Goal: Transaction & Acquisition: Subscribe to service/newsletter

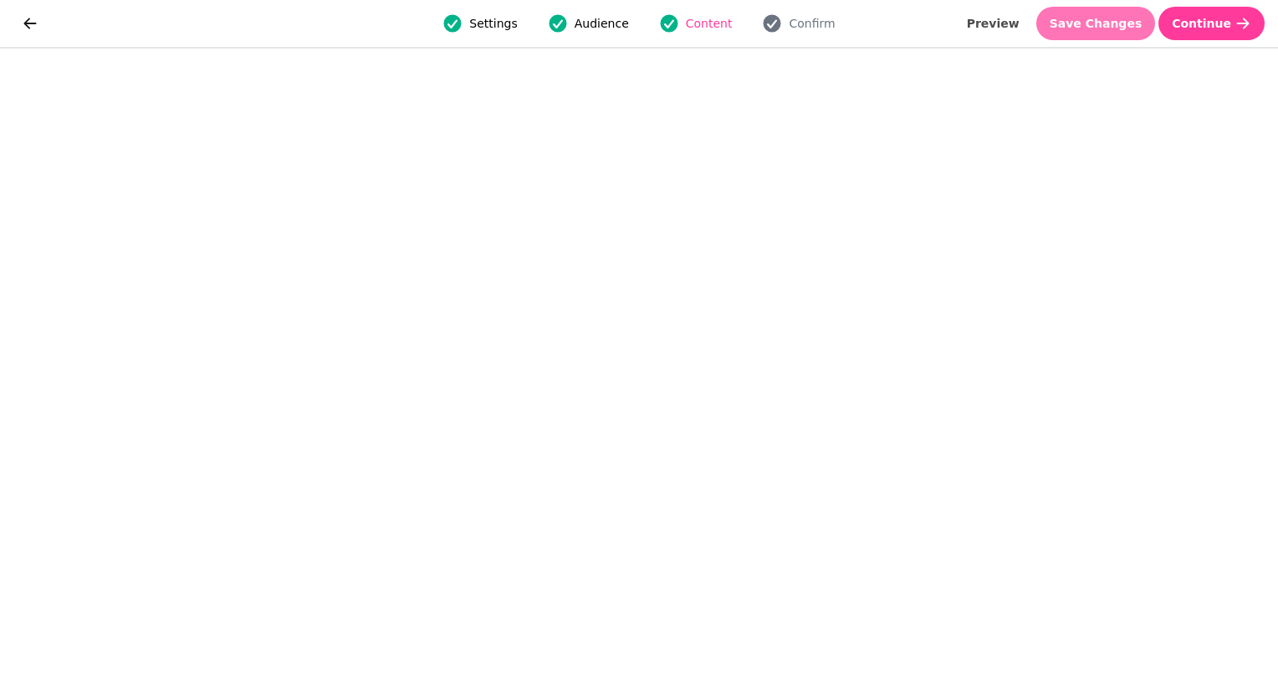
click at [1092, 22] on span "Save Changes" at bounding box center [1096, 24] width 93 height 12
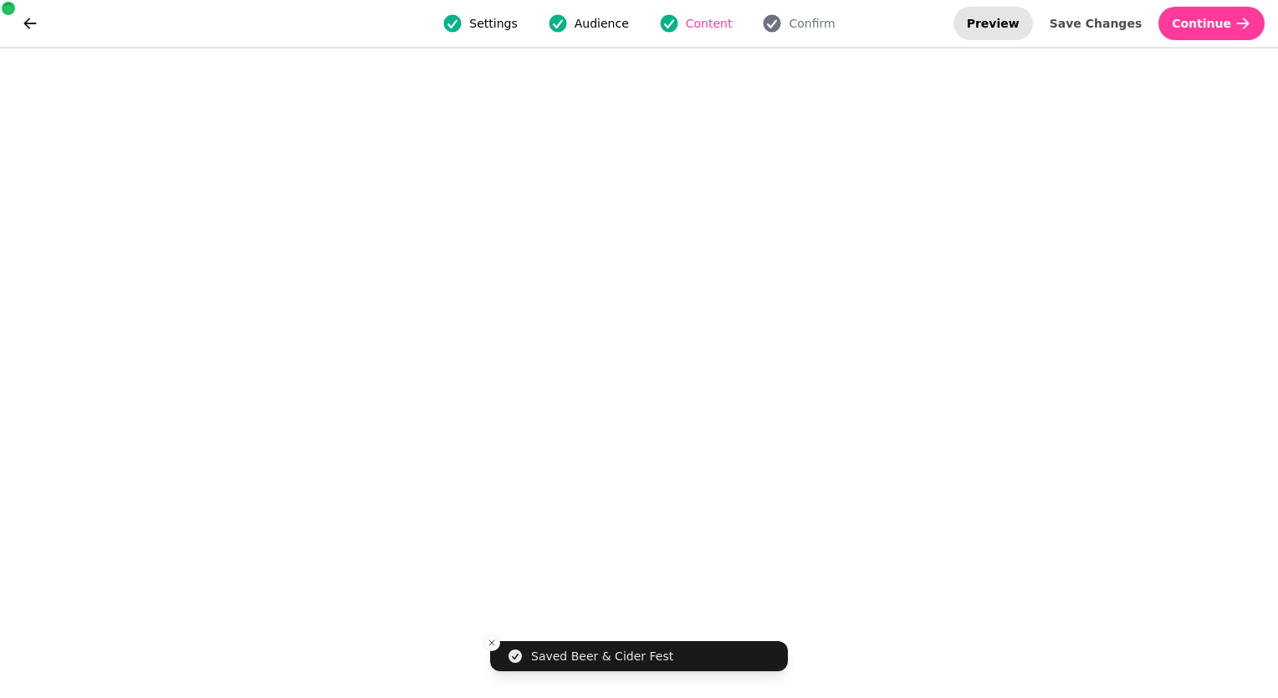
click at [1020, 28] on span "Preview" at bounding box center [993, 24] width 53 height 12
select select "**********"
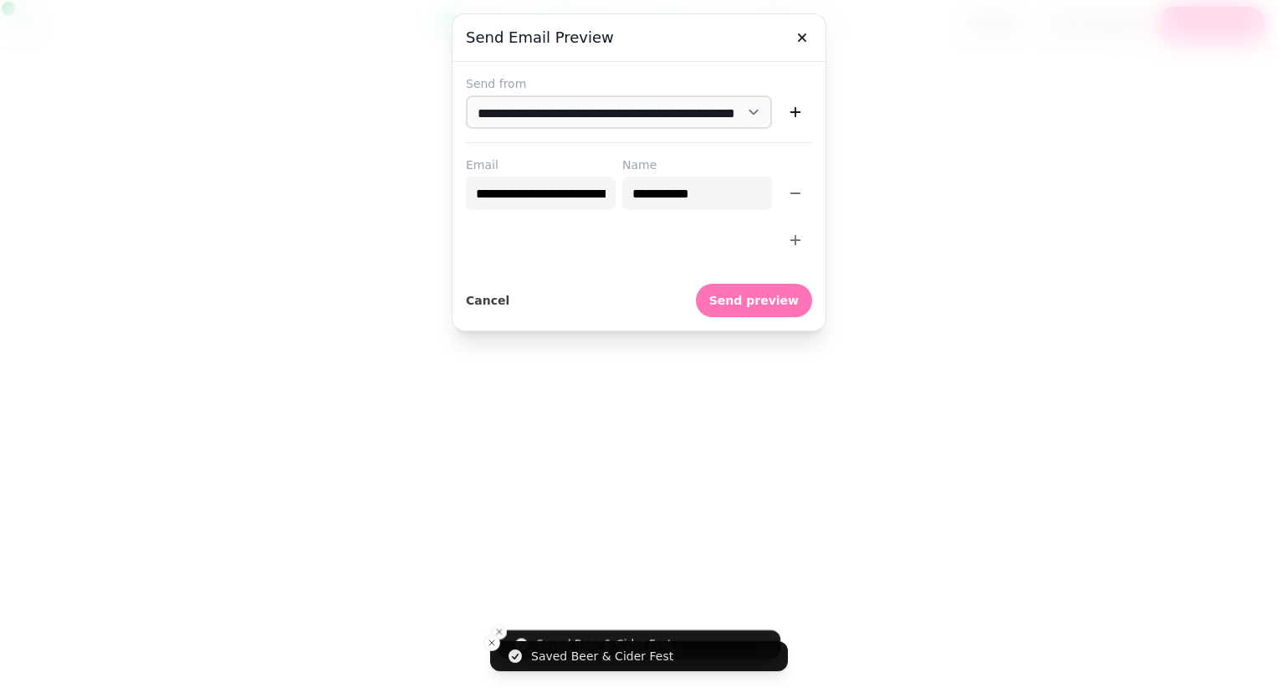
click at [740, 294] on span "Send preview" at bounding box center [753, 300] width 89 height 12
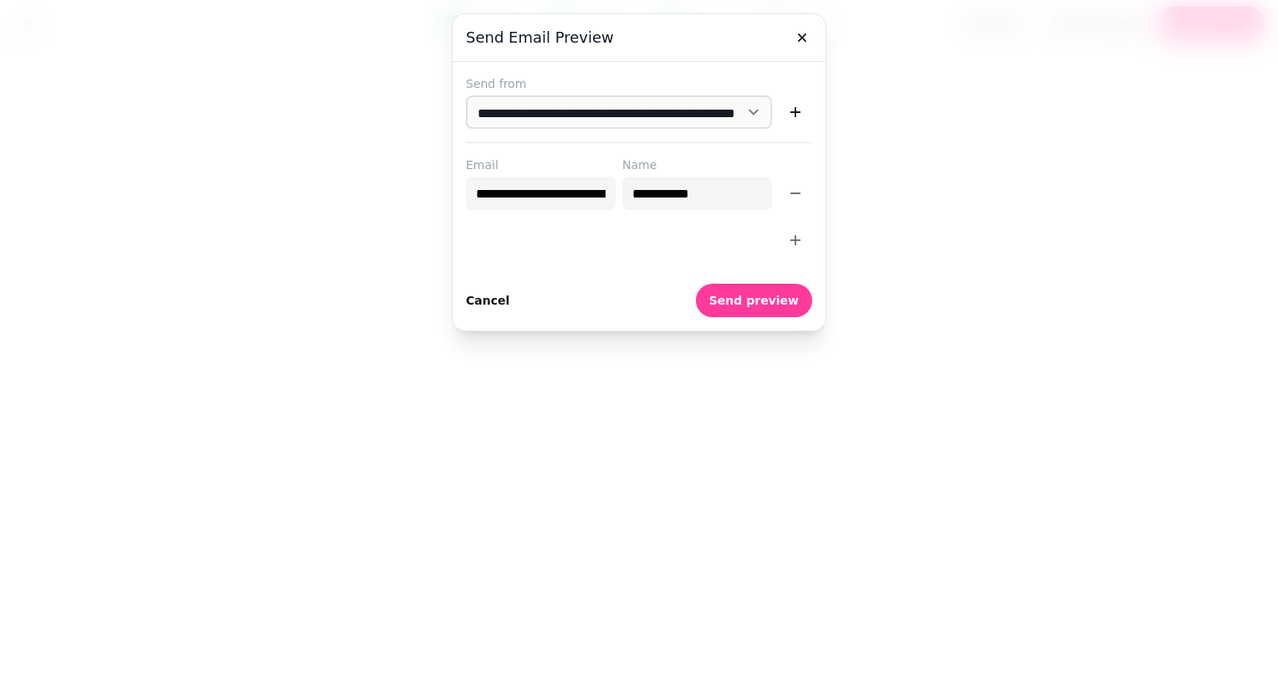
click at [489, 299] on span "Cancel" at bounding box center [487, 300] width 43 height 12
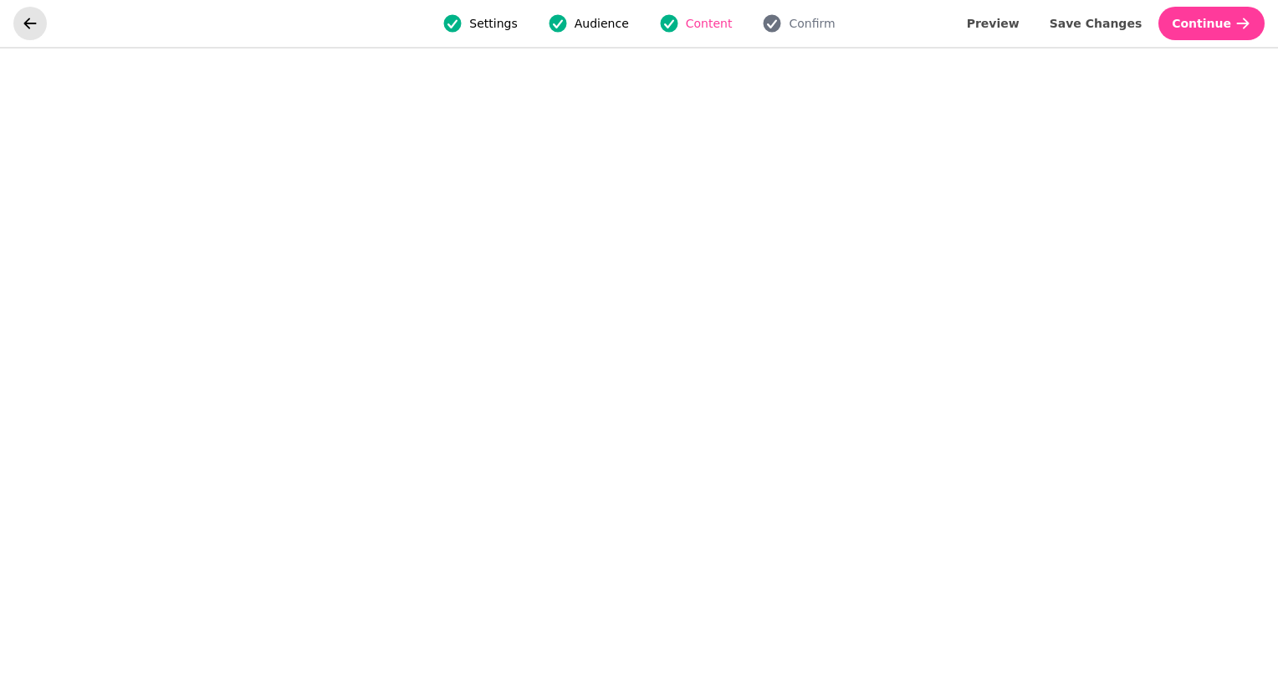
click at [24, 25] on icon "go back" at bounding box center [30, 23] width 17 height 17
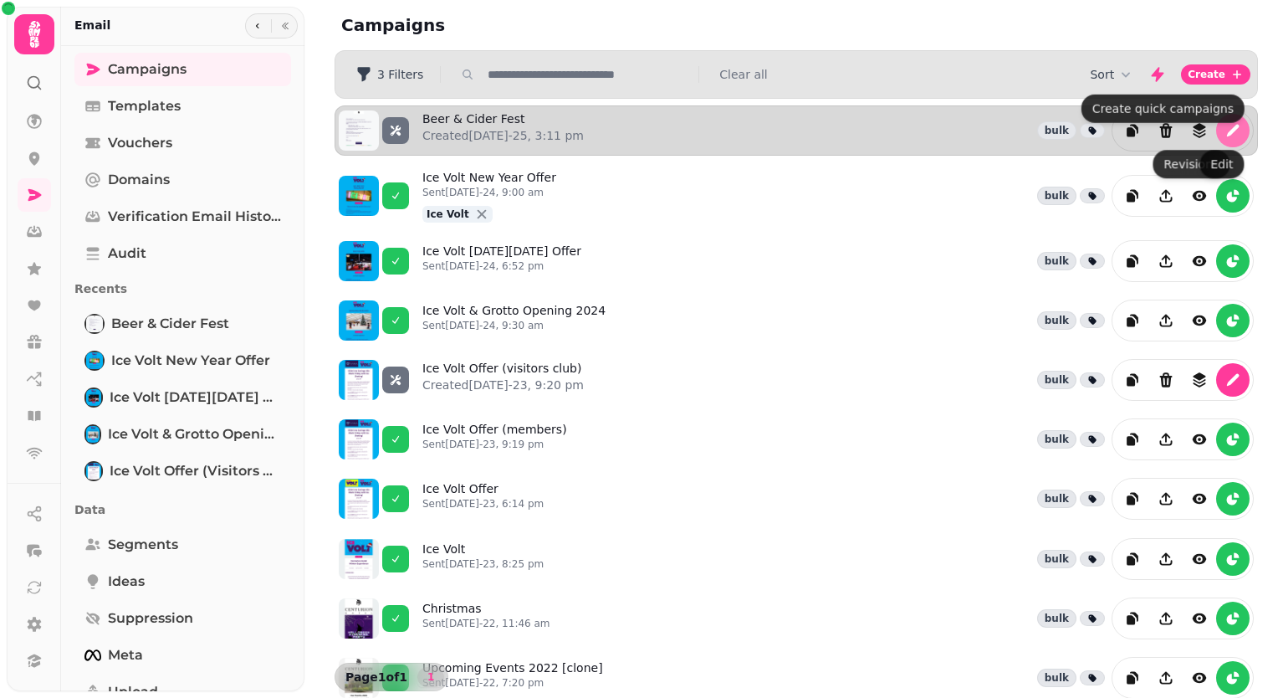
click at [1227, 130] on icon "edit" at bounding box center [1233, 131] width 13 height 13
select select "**********"
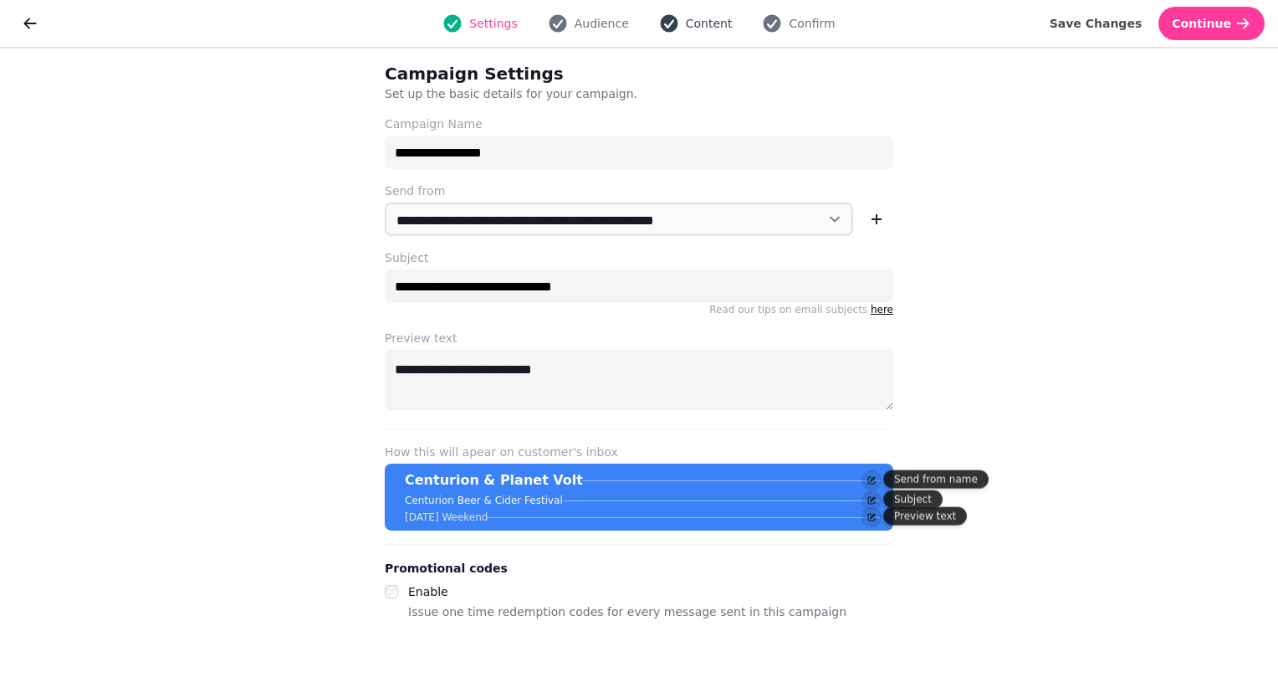
click at [703, 25] on span "Content" at bounding box center [709, 23] width 47 height 17
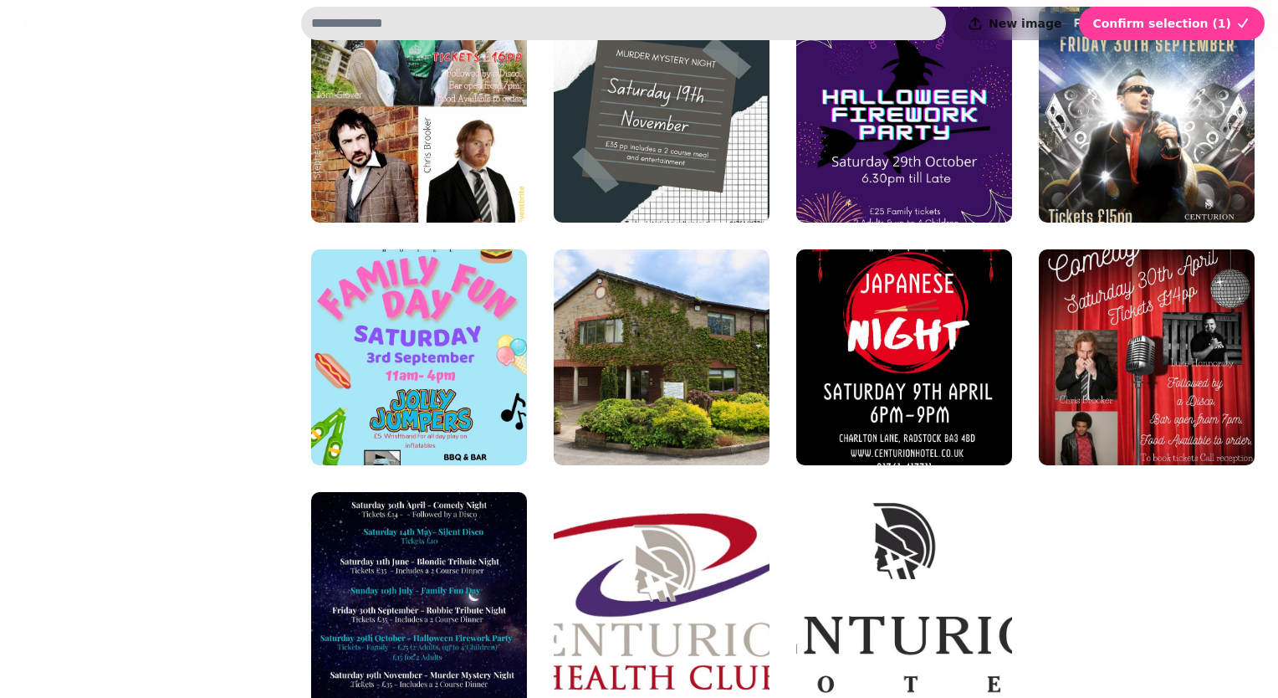
scroll to position [1138, 0]
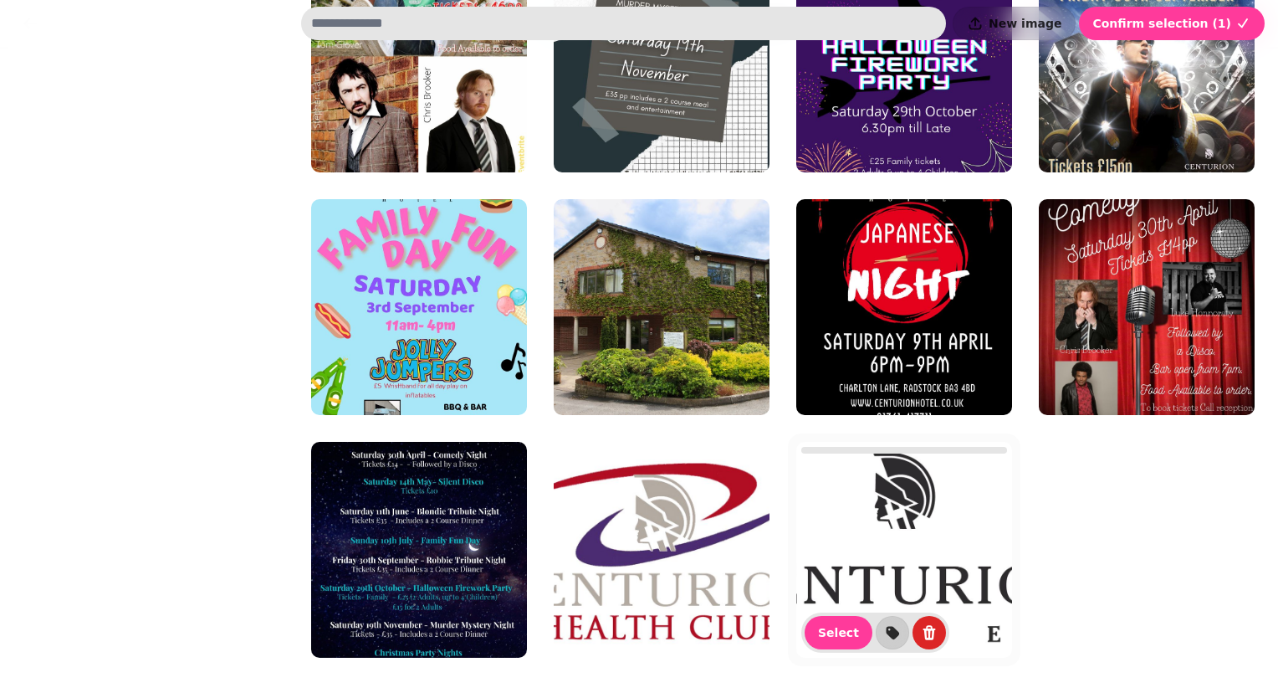
click at [933, 502] on img at bounding box center [904, 550] width 216 height 216
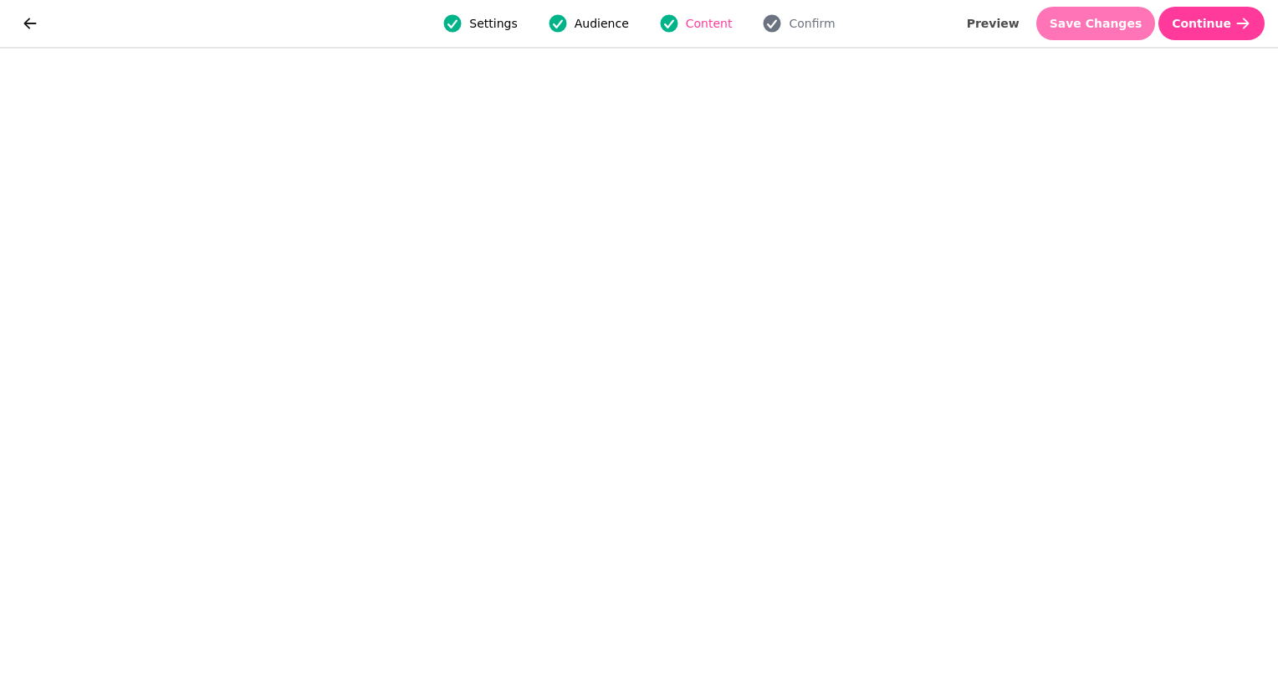
click at [1081, 23] on span "Save Changes" at bounding box center [1096, 24] width 93 height 12
click at [1131, 26] on span "Save Changes" at bounding box center [1096, 24] width 93 height 12
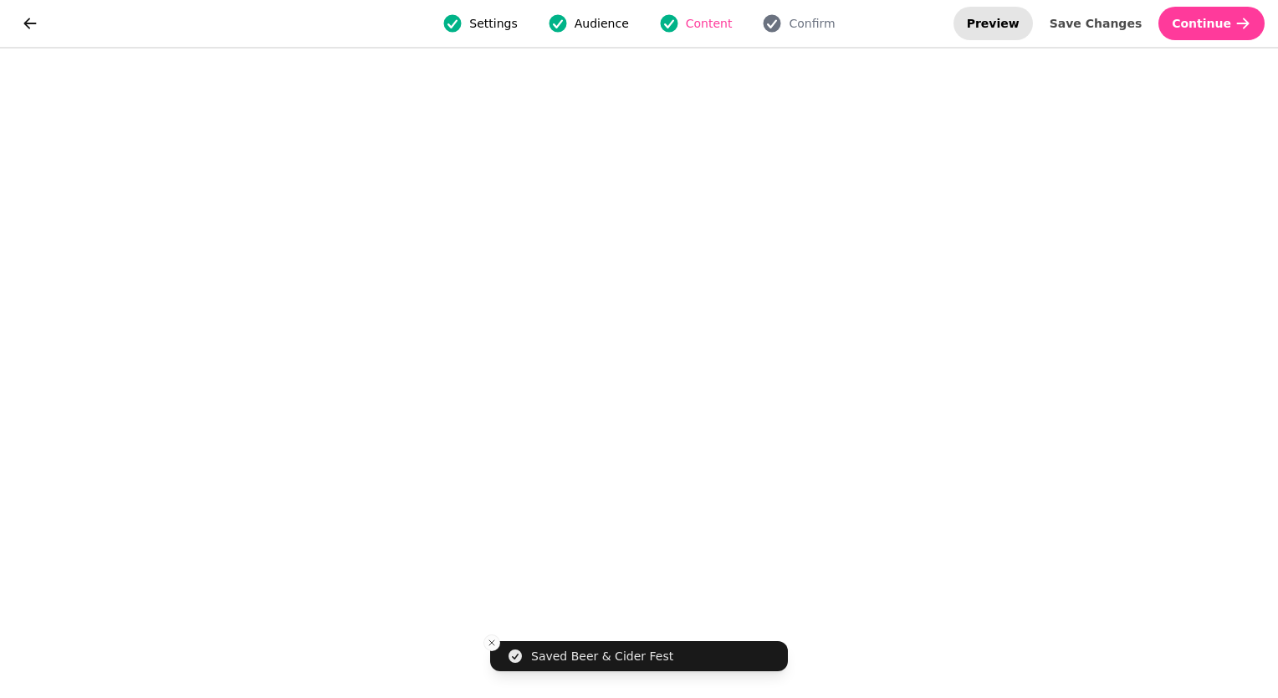
click at [1019, 18] on span "Preview" at bounding box center [993, 24] width 53 height 12
select select "**********"
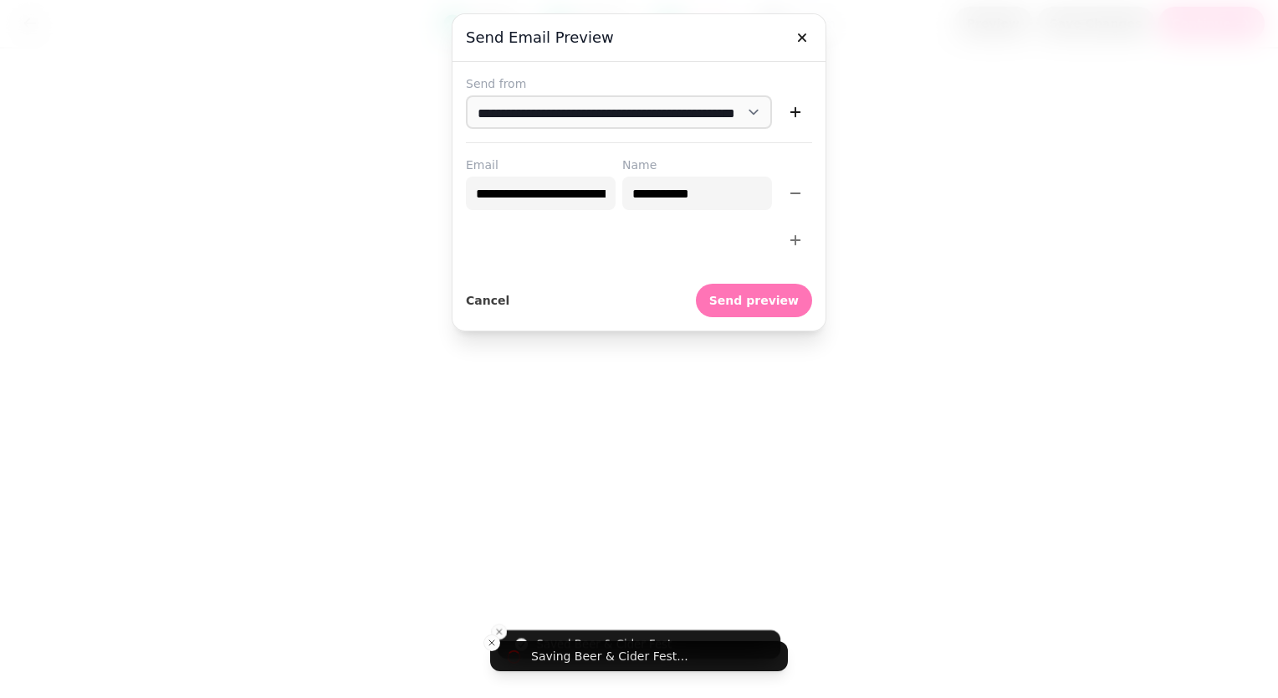
click at [735, 303] on span "Send preview" at bounding box center [753, 300] width 89 height 12
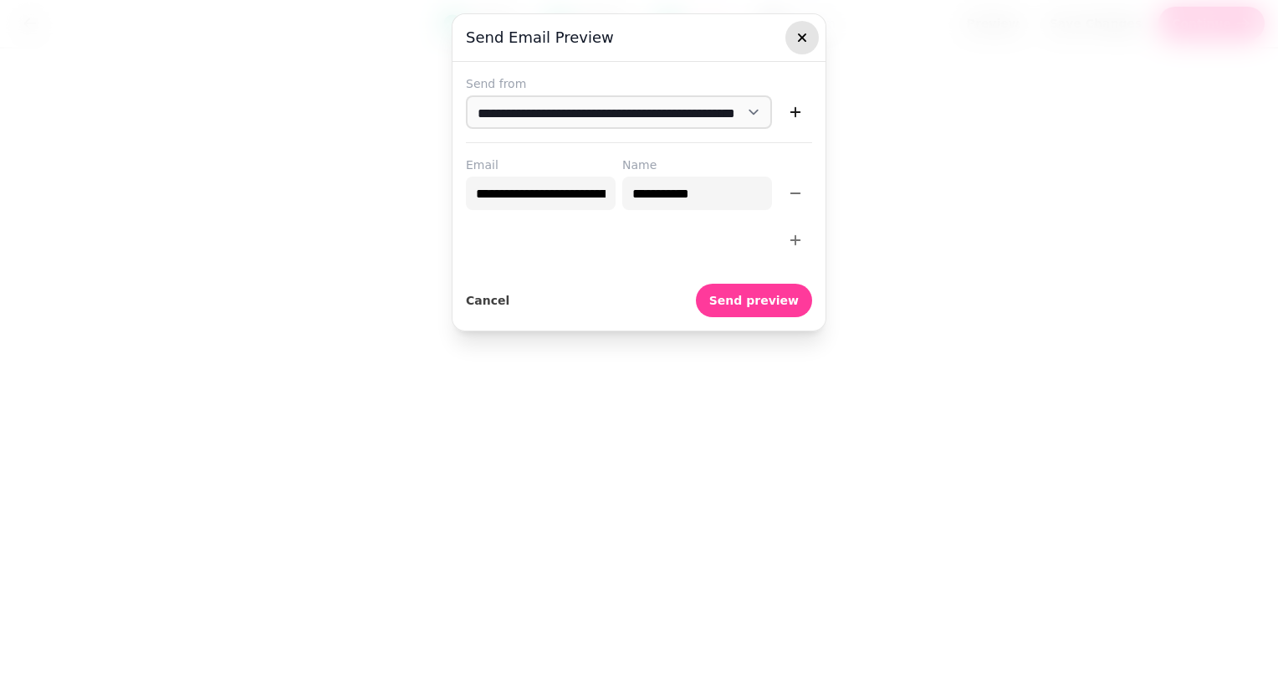
click at [808, 42] on icon "button" at bounding box center [802, 37] width 17 height 17
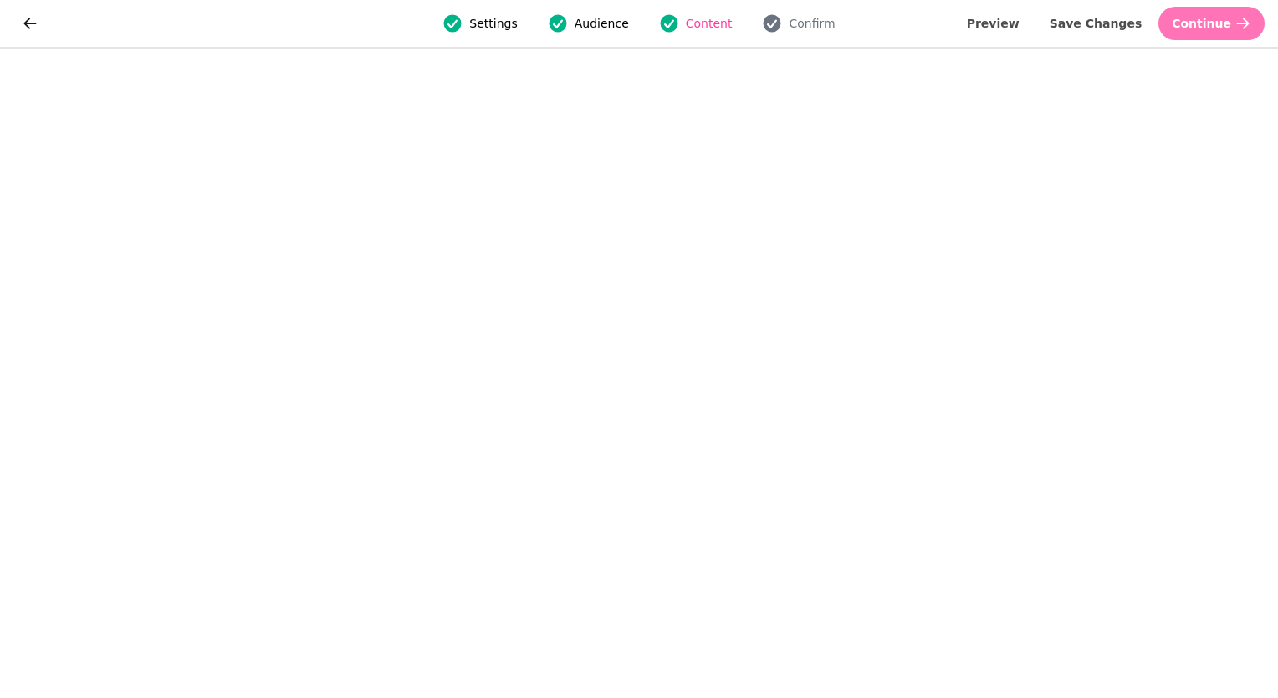
click at [1209, 23] on span "Continue" at bounding box center [1201, 24] width 59 height 12
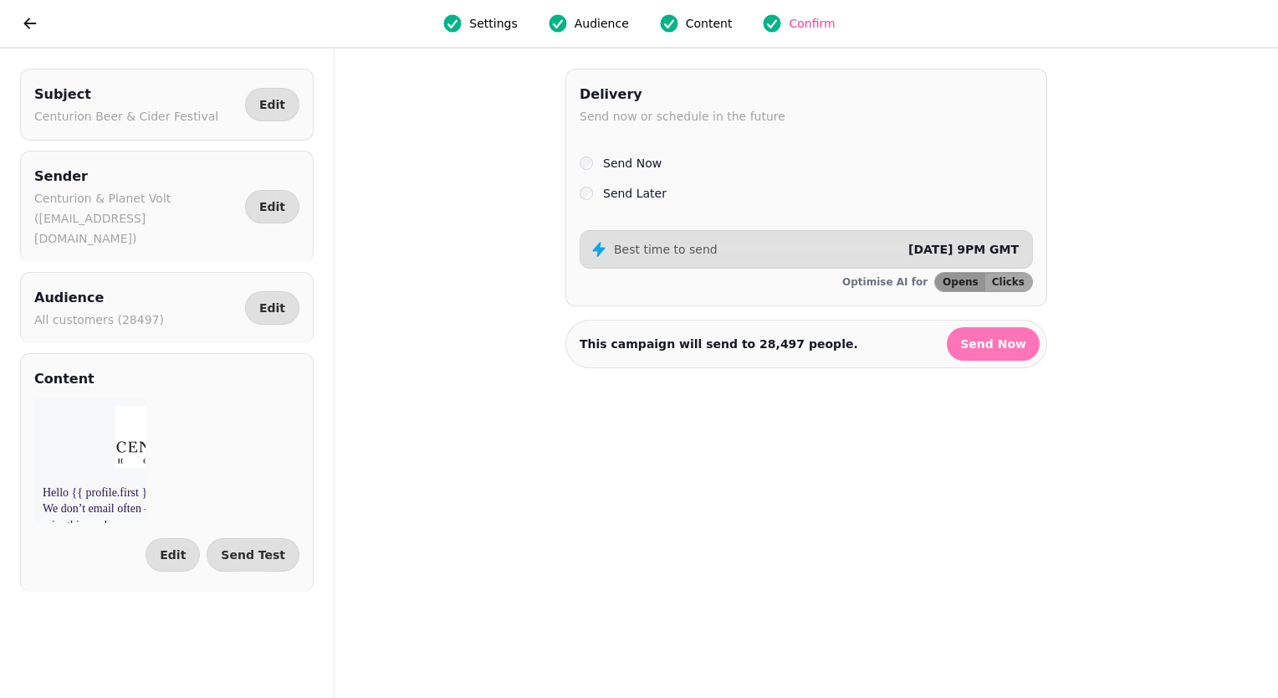
click at [995, 342] on span "Send Now" at bounding box center [993, 344] width 66 height 12
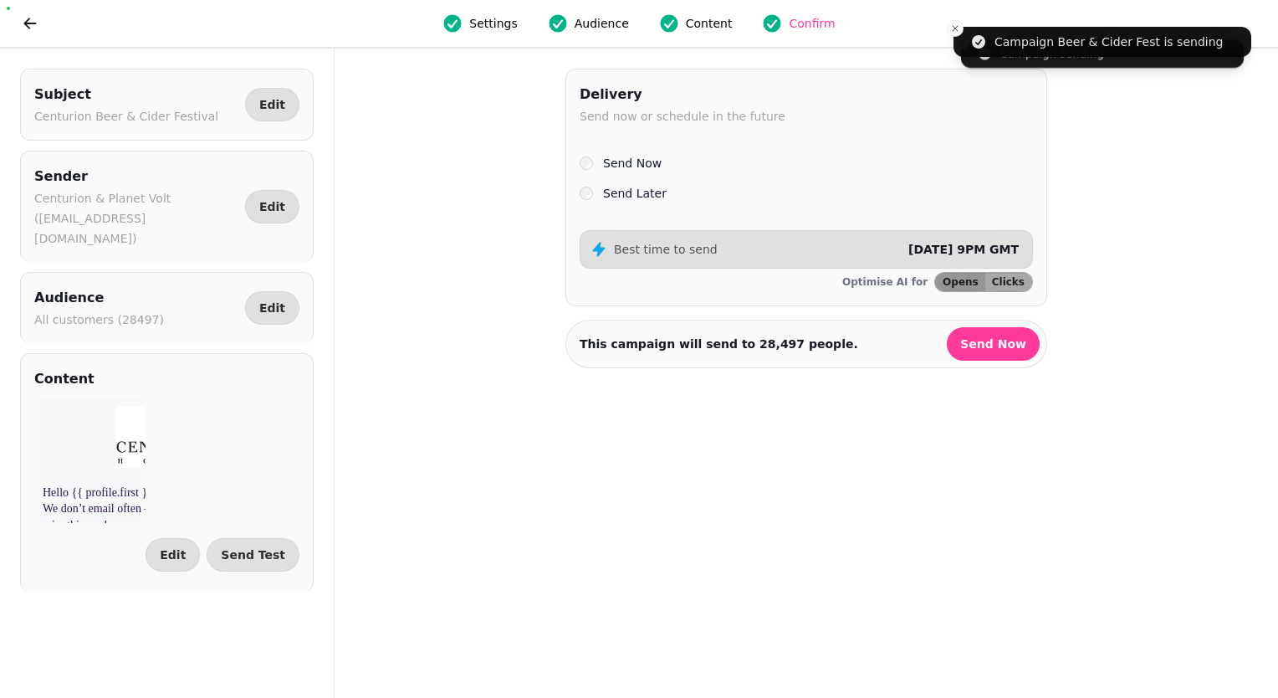
select select "**"
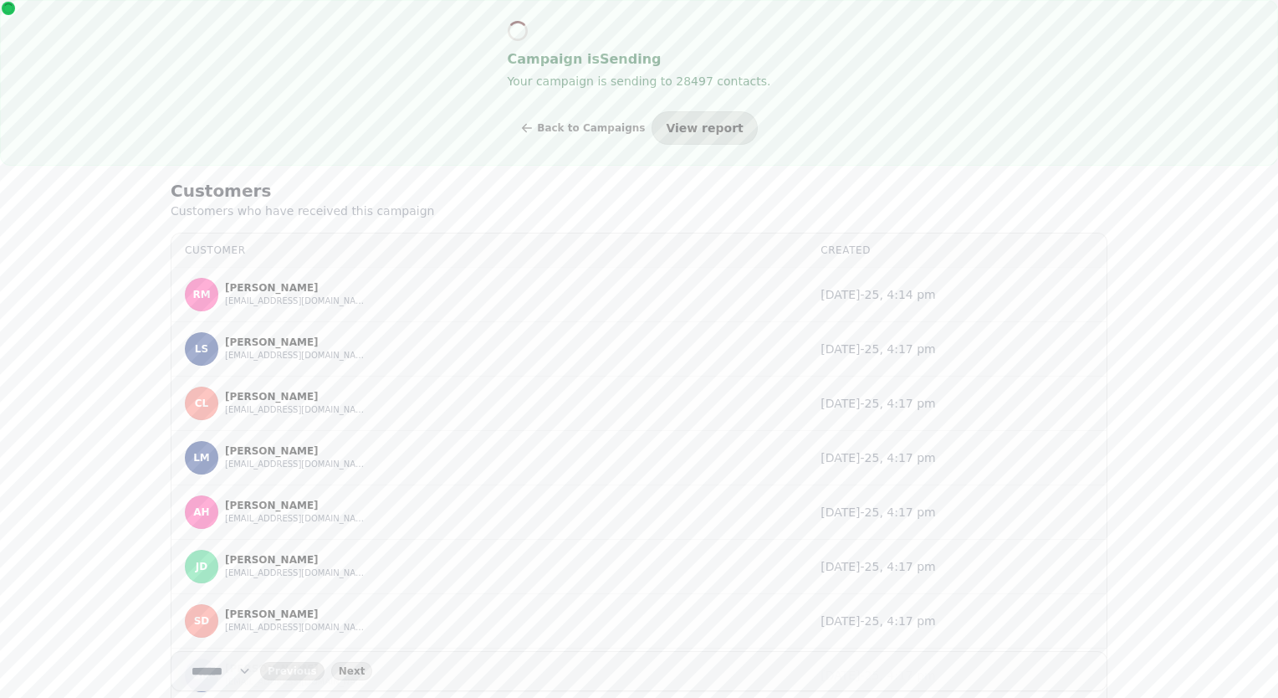
click at [682, 129] on span "View report" at bounding box center [704, 128] width 77 height 12
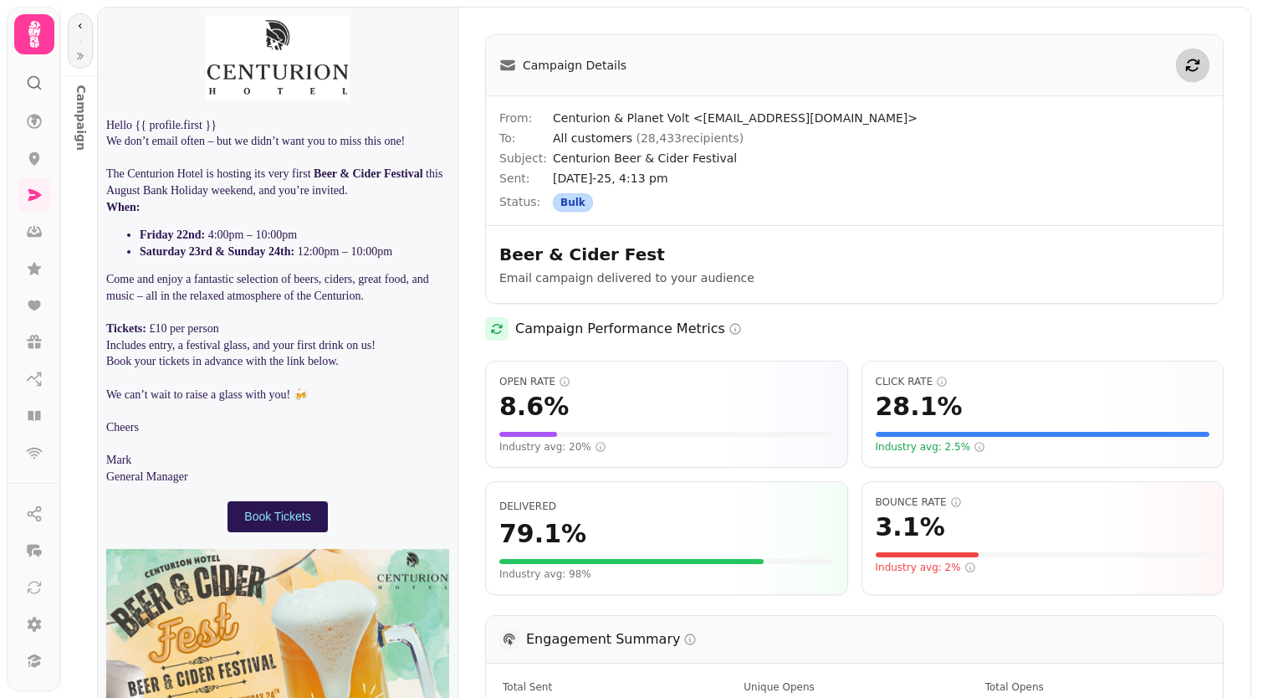
click at [1184, 57] on icon "button" at bounding box center [1192, 65] width 17 height 17
click at [33, 192] on icon at bounding box center [34, 195] width 13 height 12
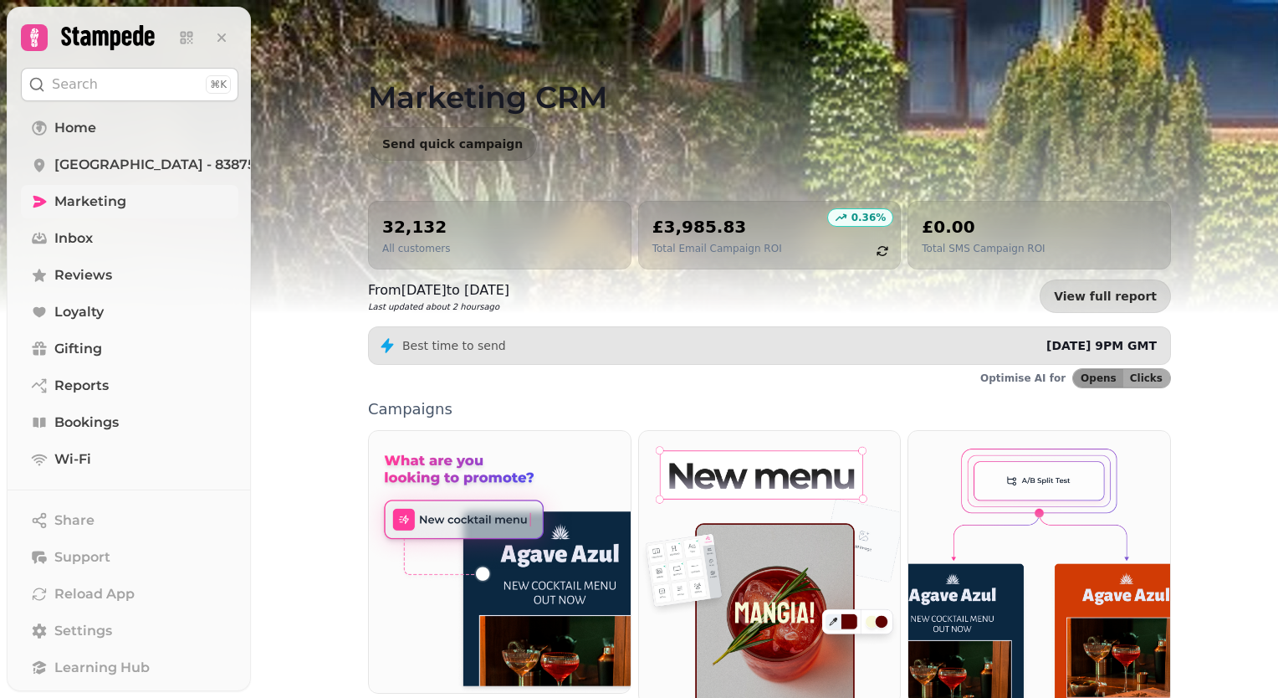
click at [384, 249] on p "All customers" at bounding box center [416, 248] width 68 height 13
click at [401, 225] on h2 "32,132" at bounding box center [416, 226] width 68 height 23
click at [401, 236] on h2 "32,132" at bounding box center [416, 226] width 68 height 23
click at [74, 391] on span "Reports" at bounding box center [81, 386] width 54 height 20
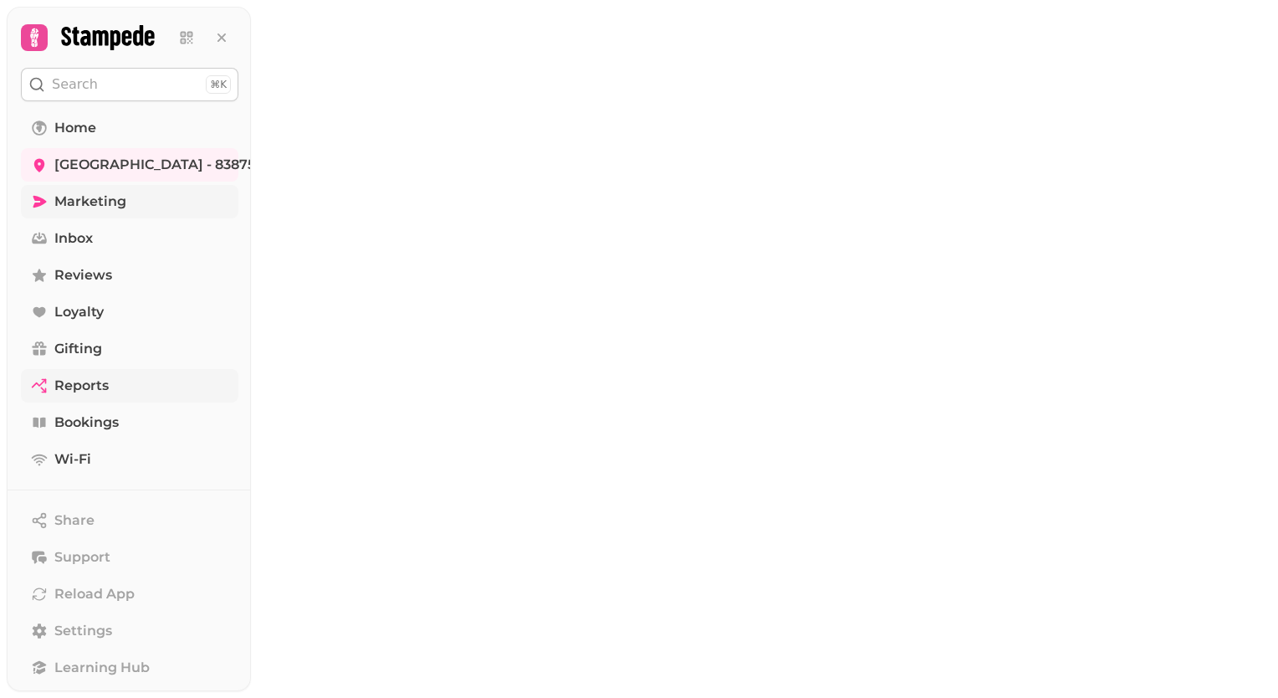
select select "**"
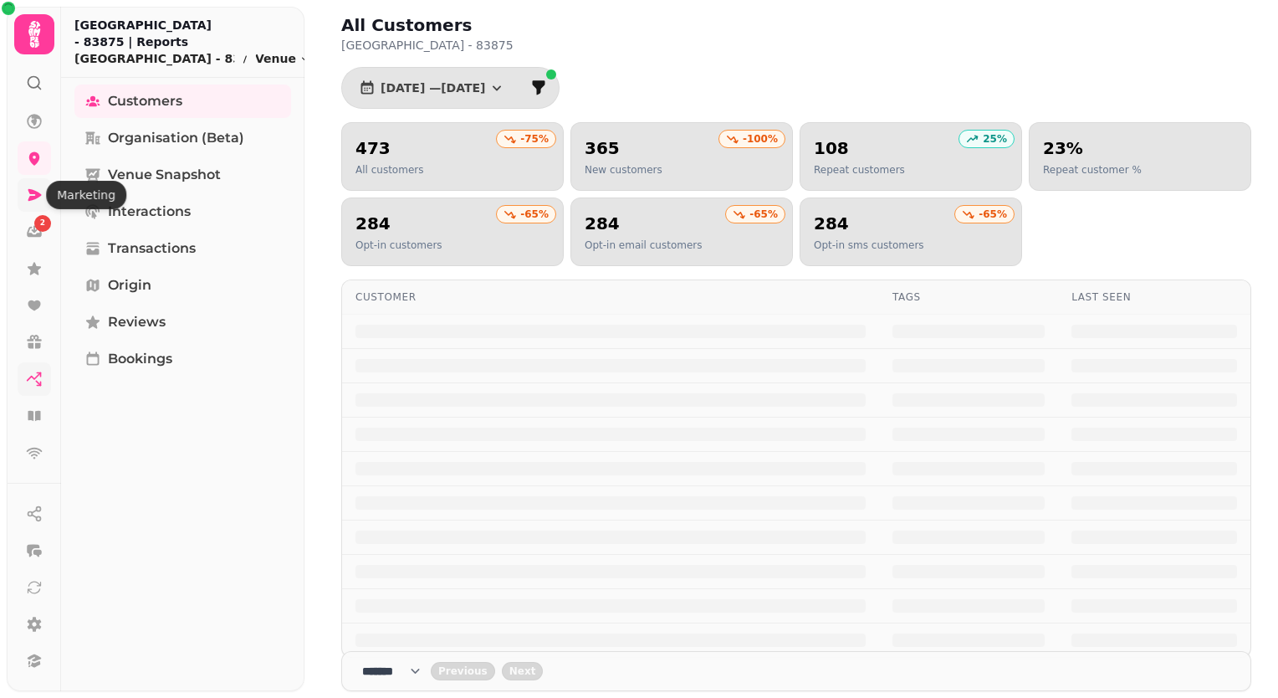
click at [31, 192] on icon at bounding box center [34, 195] width 13 height 12
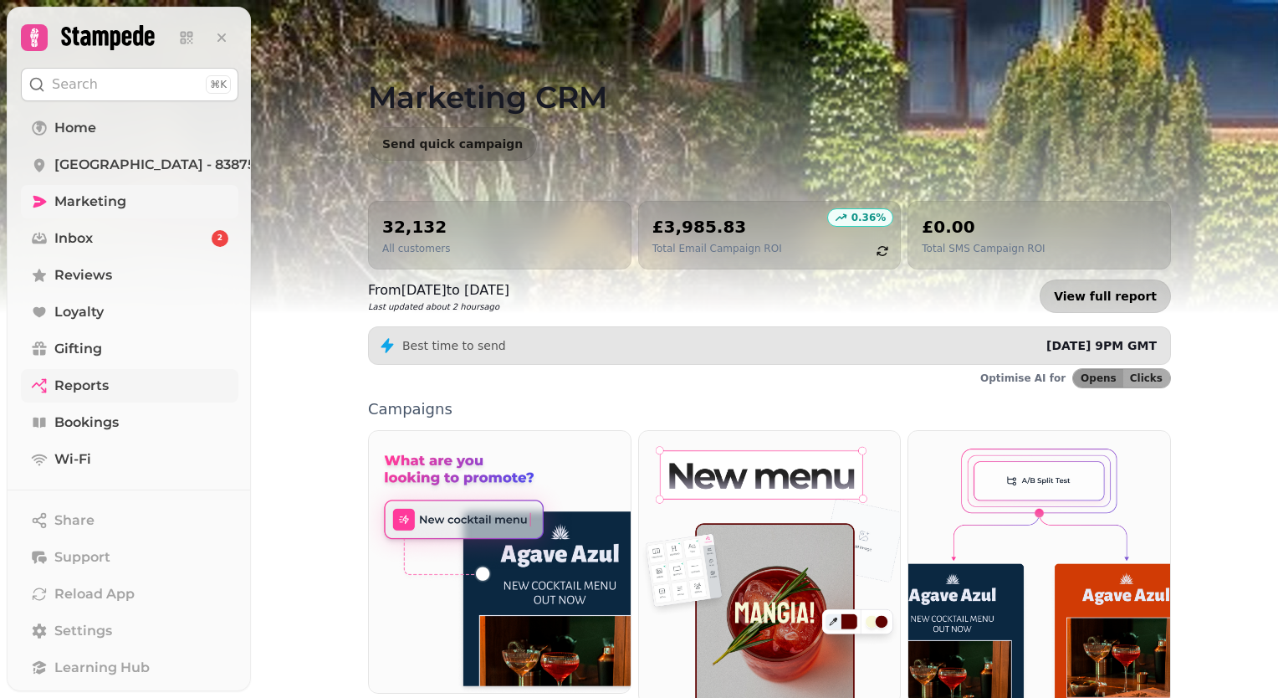
click at [1130, 299] on link "View full report" at bounding box center [1105, 295] width 131 height 33
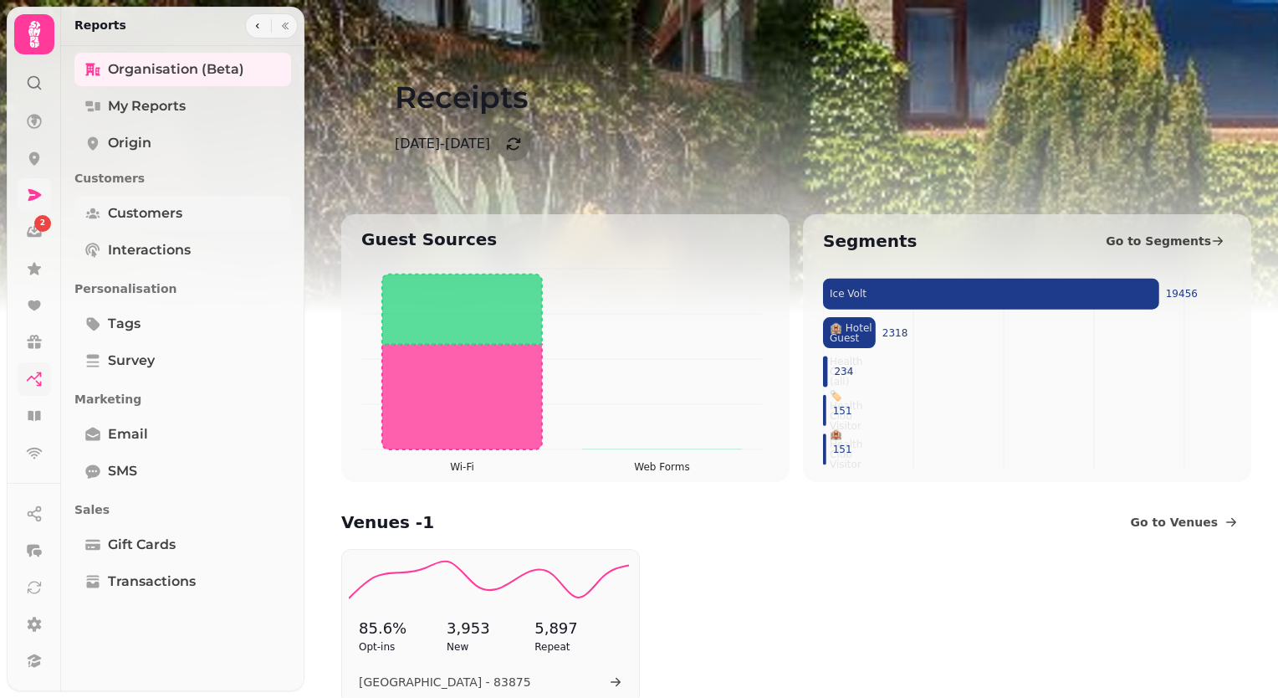
click at [158, 209] on span "Customers" at bounding box center [145, 213] width 74 height 20
select select "**"
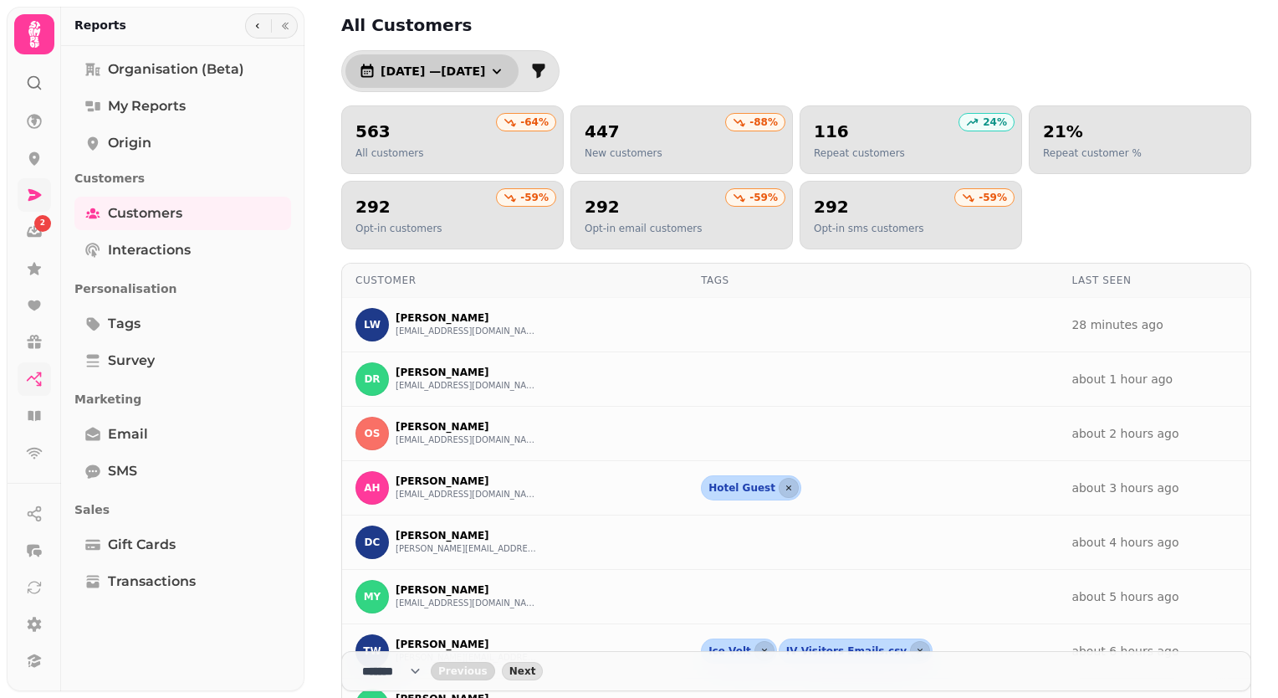
click at [505, 64] on icon "button" at bounding box center [496, 71] width 17 height 17
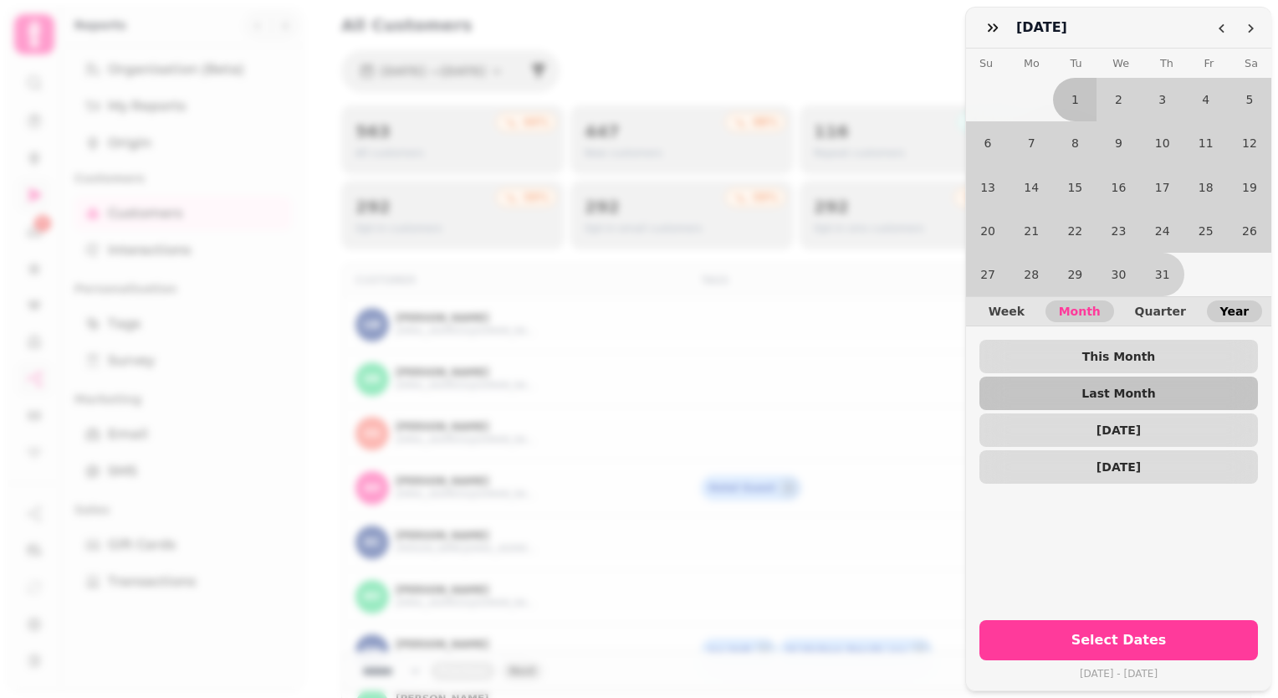
click at [1220, 305] on span "Year" at bounding box center [1234, 311] width 29 height 12
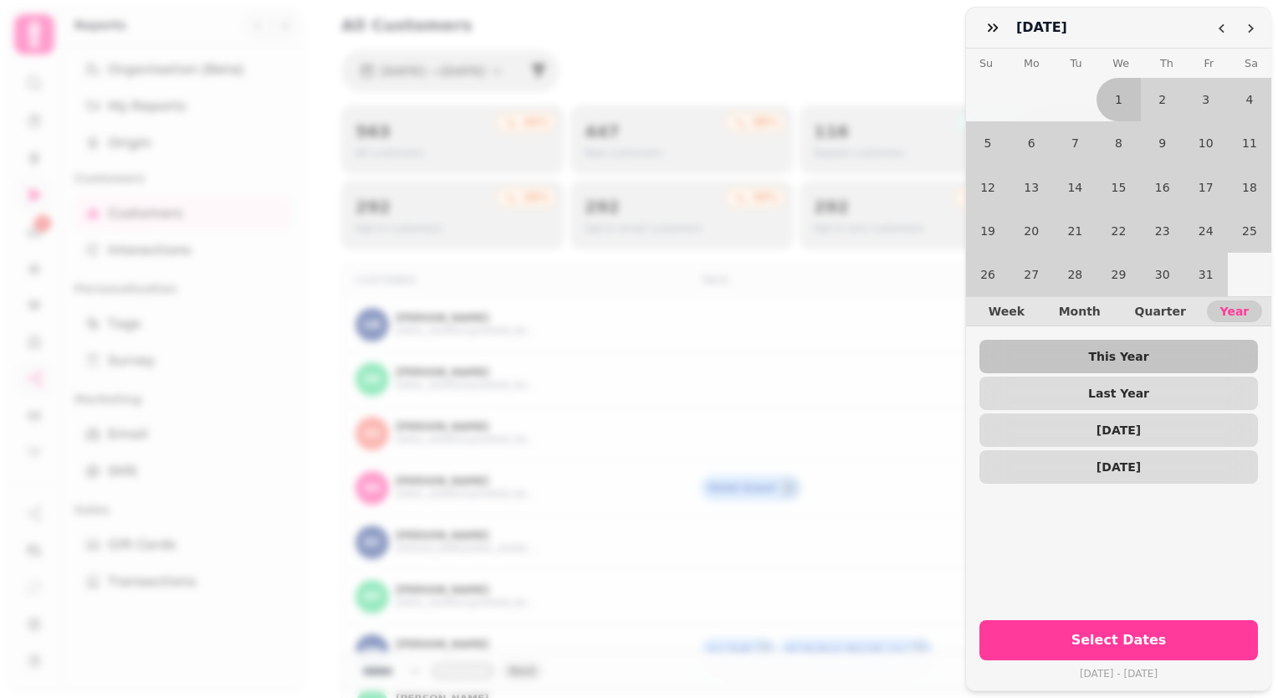
click at [485, 25] on div "January [DATE] Mo Tu We Th Fr Sa 1 2 3 4 5 6 7 8 9 10 11 12 13 14 15 16 17 18 1…" at bounding box center [639, 355] width 1278 height 684
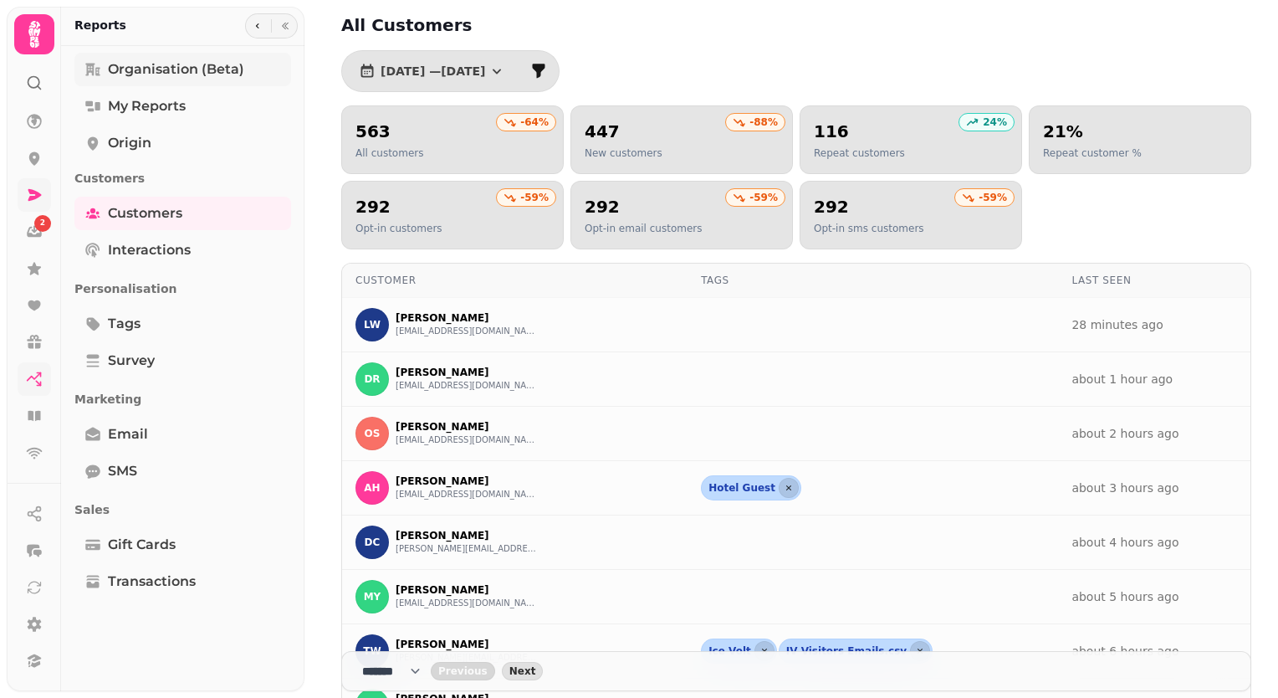
click at [166, 80] on link "Organisation (beta)" at bounding box center [182, 69] width 217 height 33
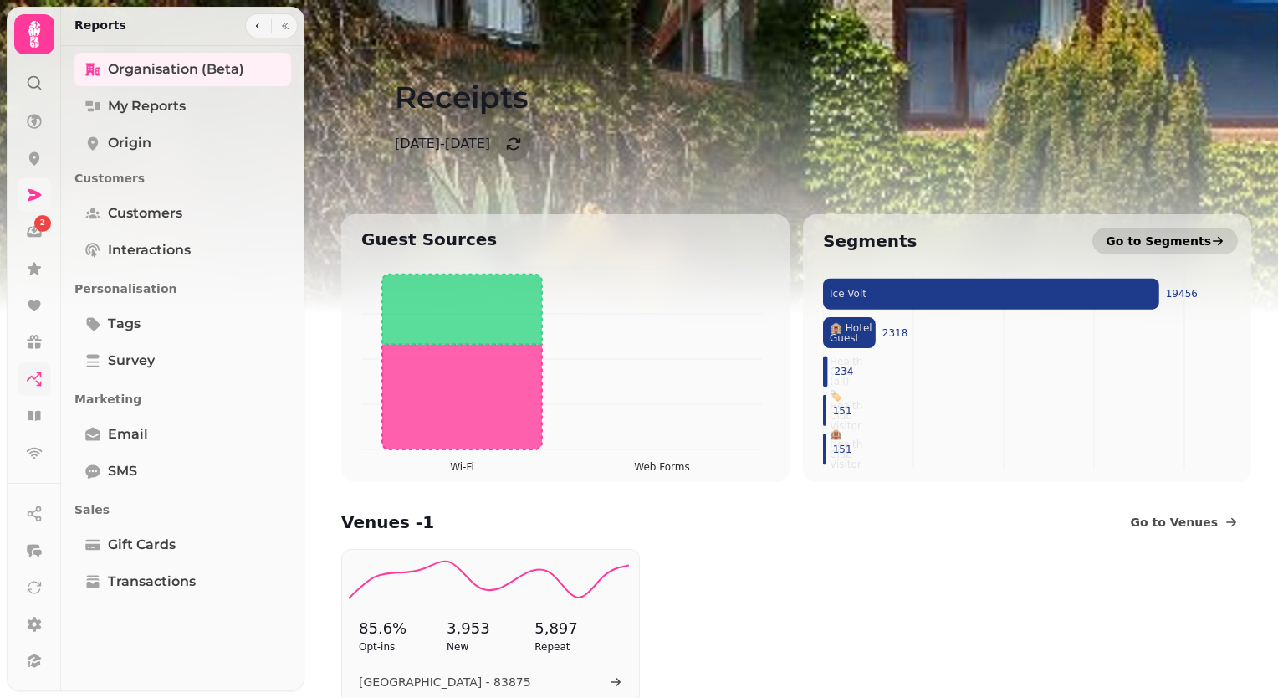
click at [1168, 242] on span "Go to Segments" at bounding box center [1158, 241] width 105 height 17
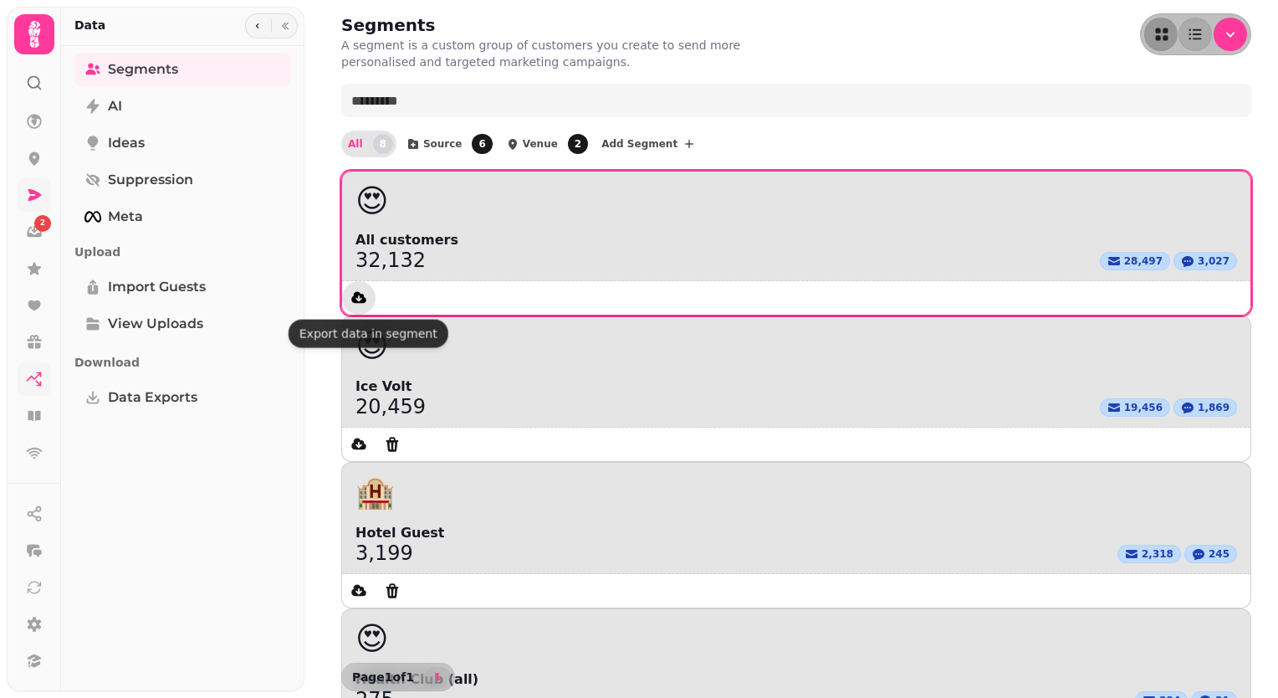
click at [360, 296] on icon "data export" at bounding box center [358, 297] width 15 height 12
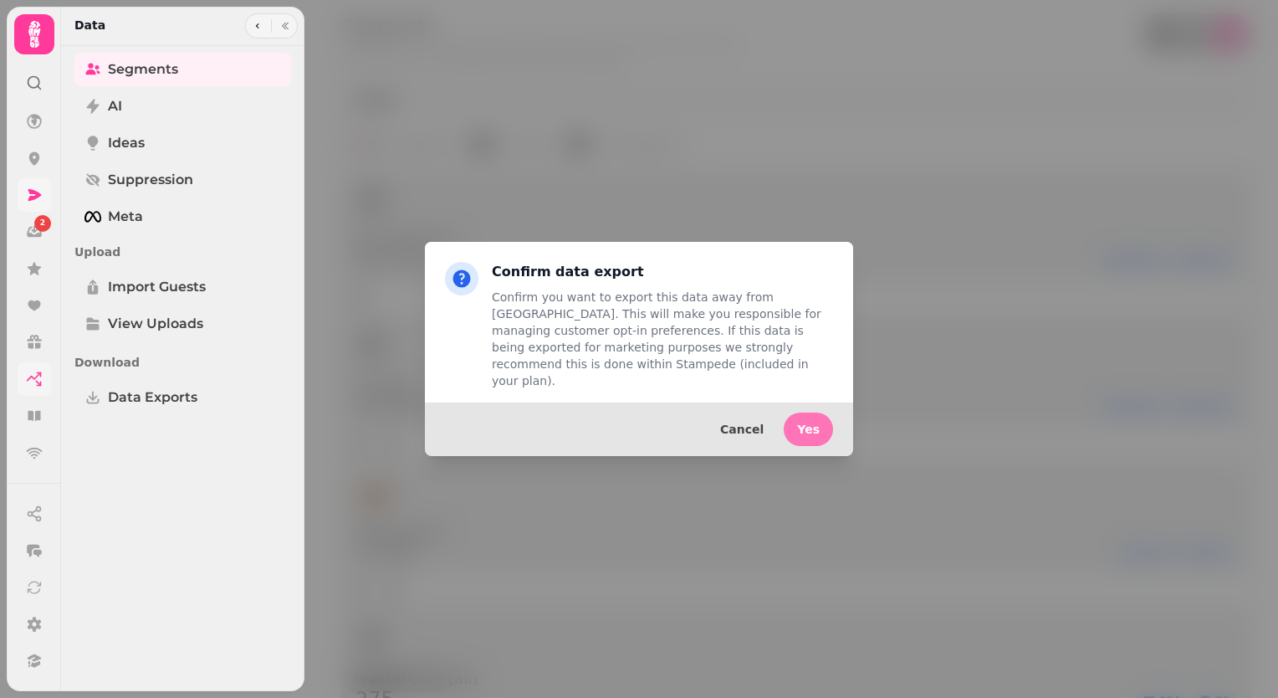
click at [812, 423] on span "Yes" at bounding box center [808, 429] width 23 height 12
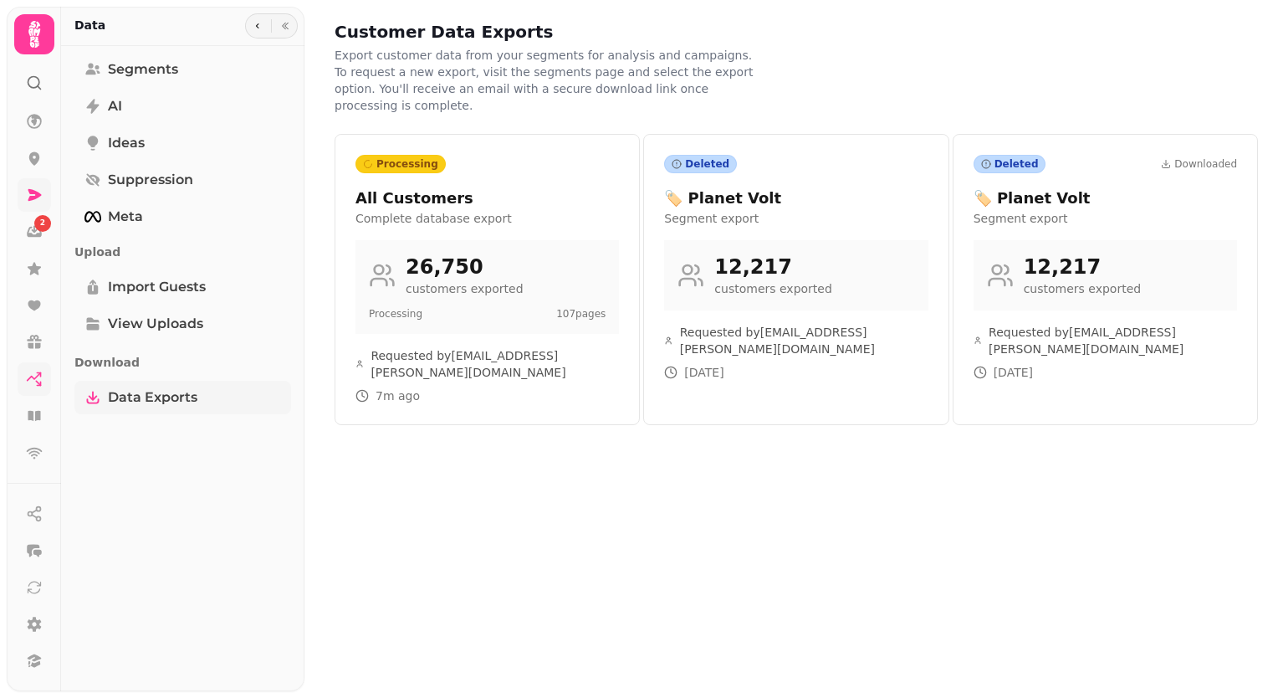
click at [161, 398] on span "Data Exports" at bounding box center [152, 397] width 89 height 20
click at [138, 72] on span "Segments" at bounding box center [143, 69] width 70 height 20
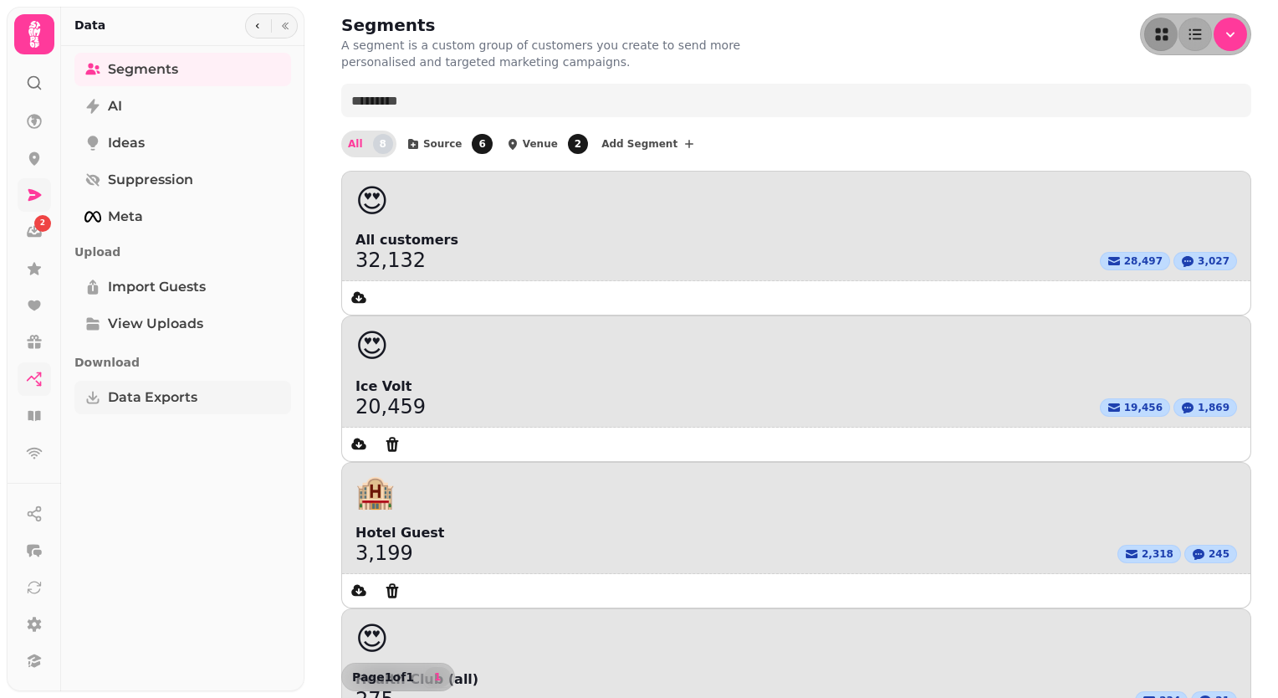
click at [166, 400] on span "Data Exports" at bounding box center [152, 397] width 89 height 20
